Goal: Task Accomplishment & Management: Manage account settings

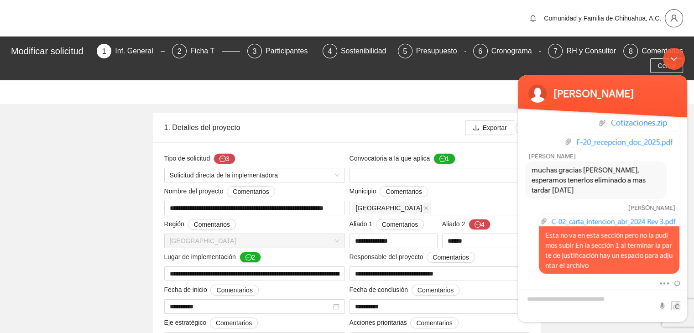
click at [676, 16] on icon "user" at bounding box center [674, 18] width 8 height 8
click at [629, 55] on body "[PERSON_NAME] [PERSON_NAME] ¿Cuál es su nombre? [PERSON_NAME] [PERSON_NAME] [PE…" at bounding box center [602, 184] width 178 height 283
click at [656, 53] on body "[PERSON_NAME] [PERSON_NAME] ¿Cuál es su nombre? [PERSON_NAME] [PERSON_NAME] [PE…" at bounding box center [602, 184] width 178 height 283
click at [678, 58] on div "Minimizar ventana de chat en vivo" at bounding box center [674, 58] width 22 height 22
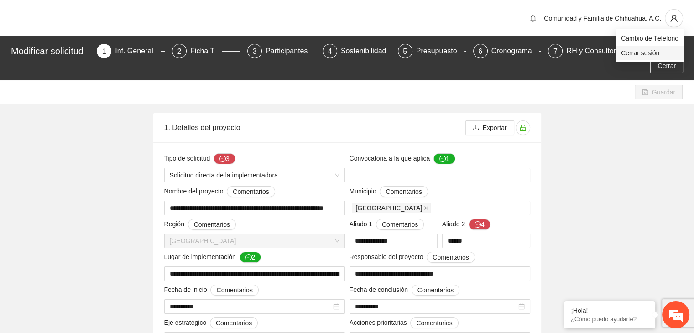
click at [652, 54] on span "Cerrar sesión" at bounding box center [650, 53] width 58 height 10
